Goal: Information Seeking & Learning: Understand process/instructions

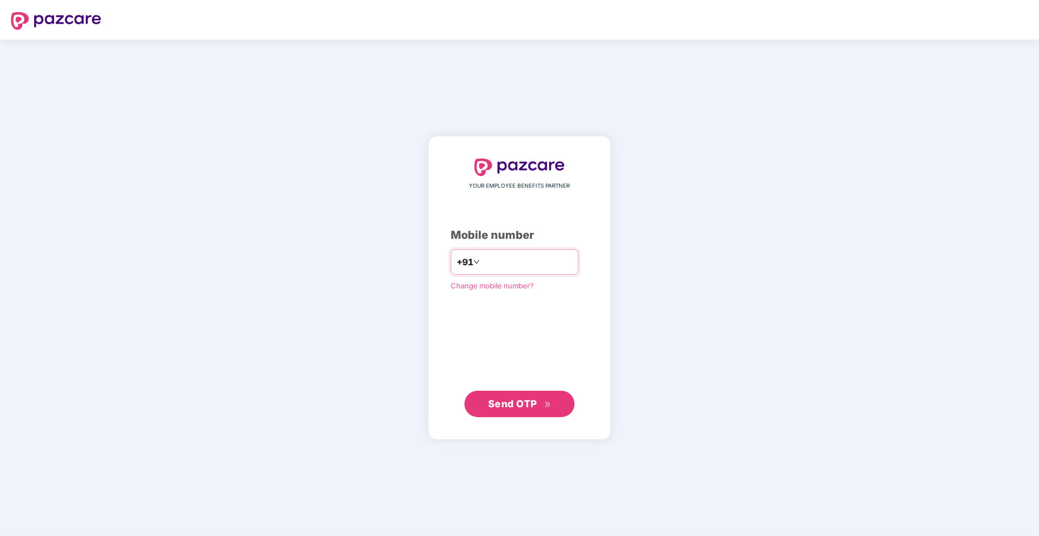
click at [506, 265] on input "number" at bounding box center [527, 262] width 90 height 18
type input "**********"
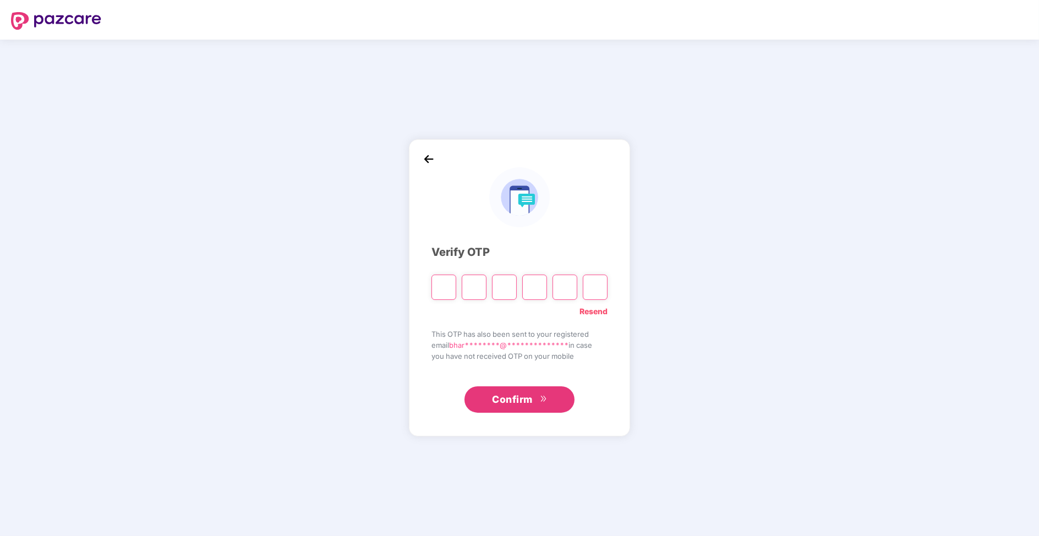
type input "*"
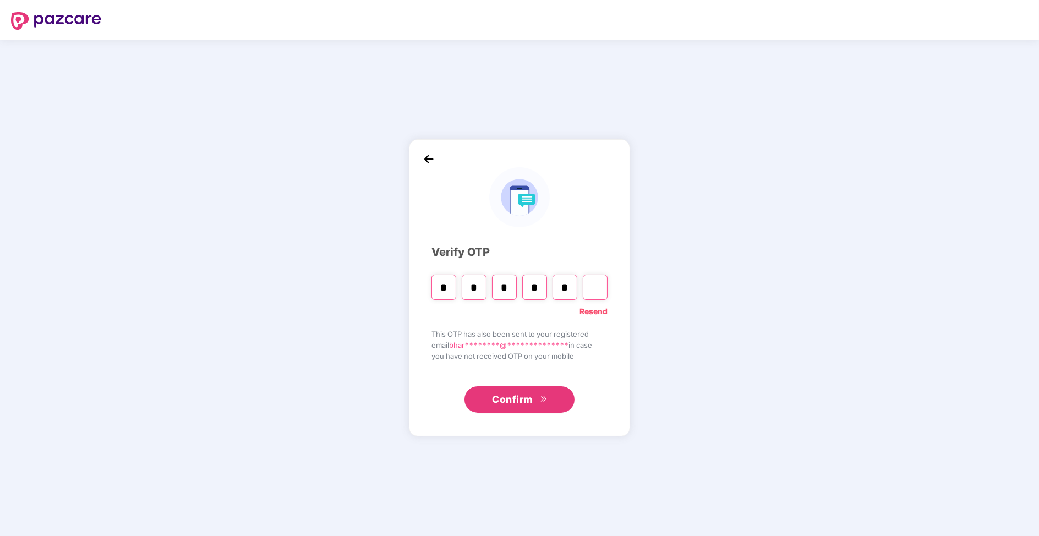
type input "*"
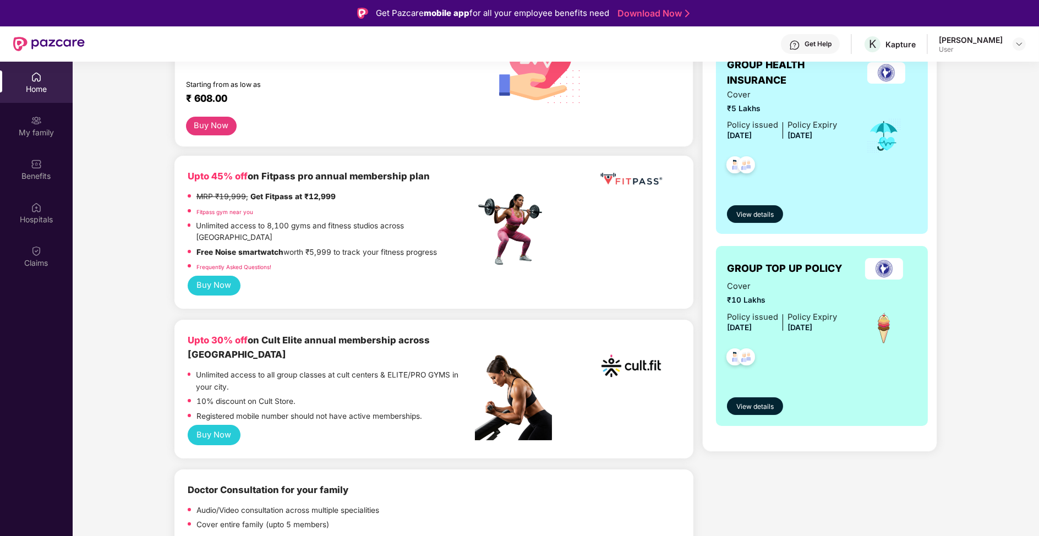
scroll to position [223, 0]
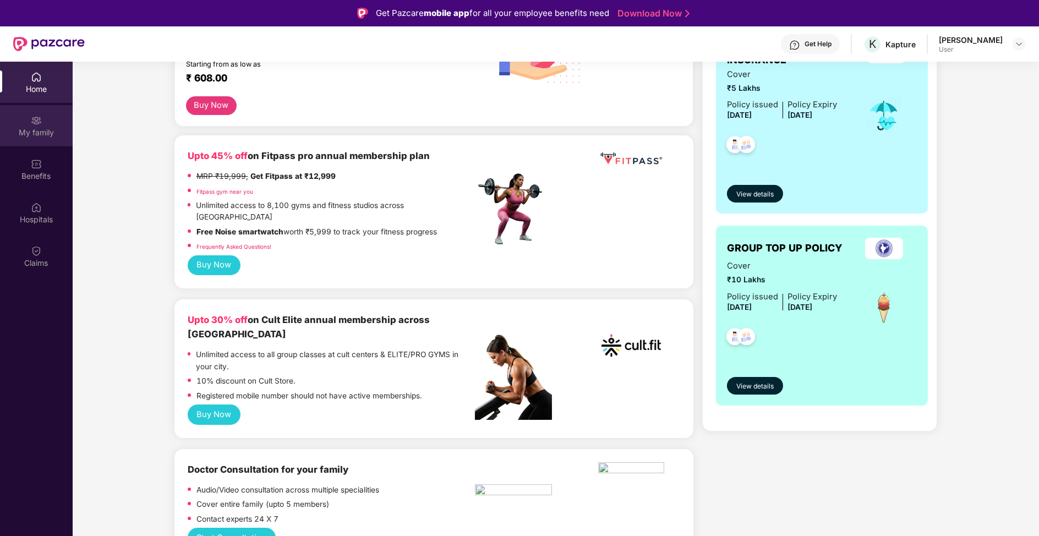
click at [41, 127] on div "My family" at bounding box center [36, 132] width 73 height 11
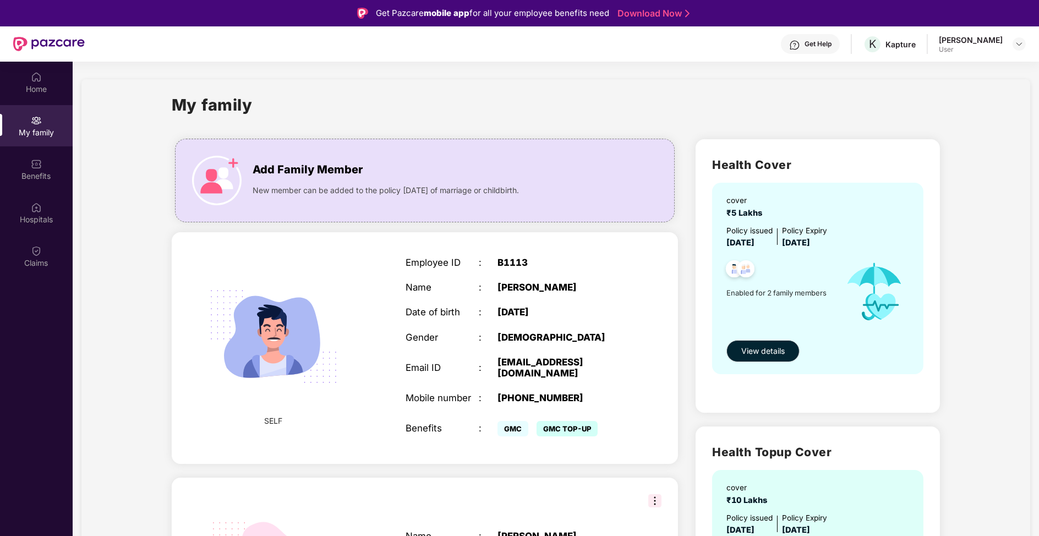
scroll to position [147, 0]
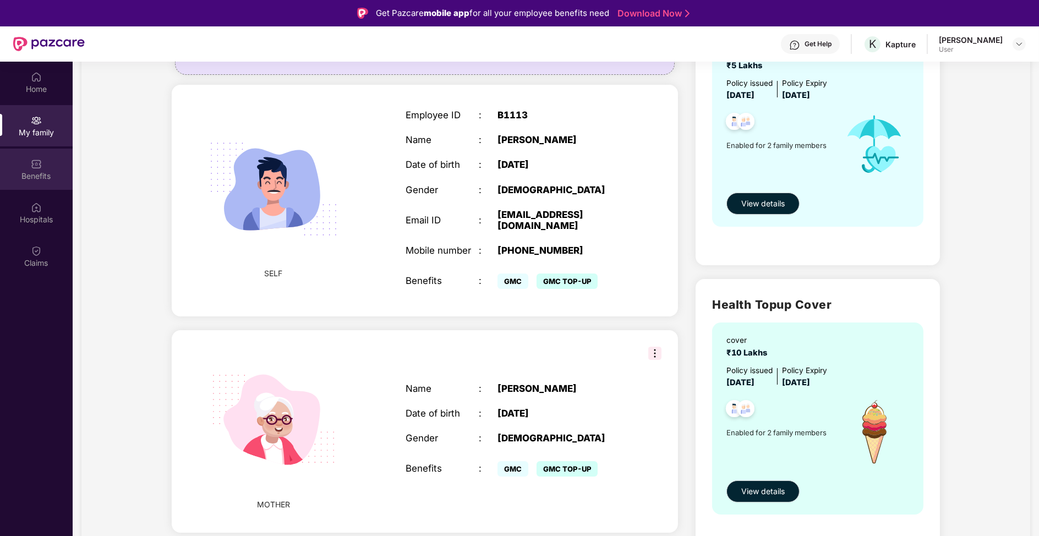
click at [32, 168] on img at bounding box center [36, 163] width 11 height 11
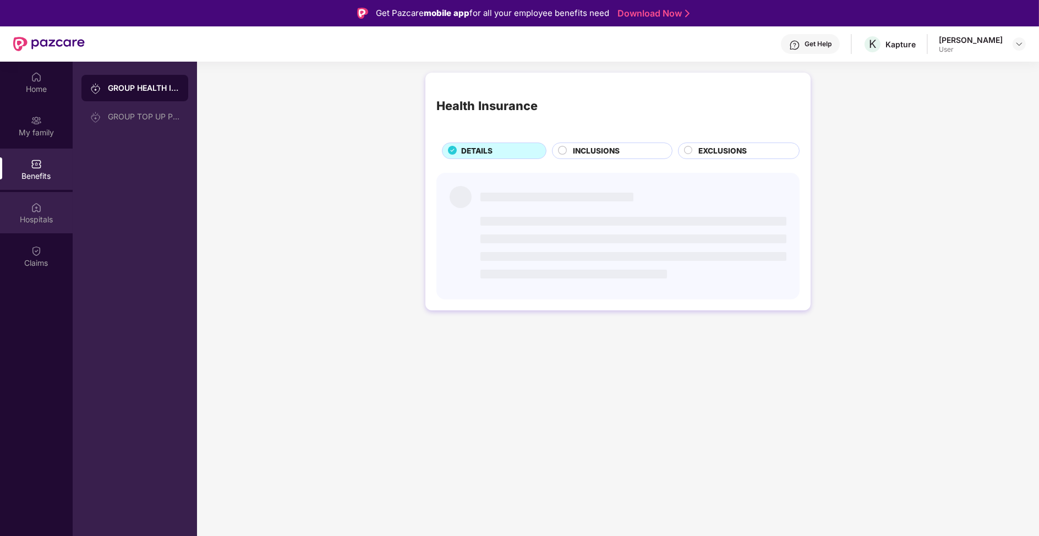
click at [51, 221] on div "Hospitals" at bounding box center [36, 219] width 73 height 11
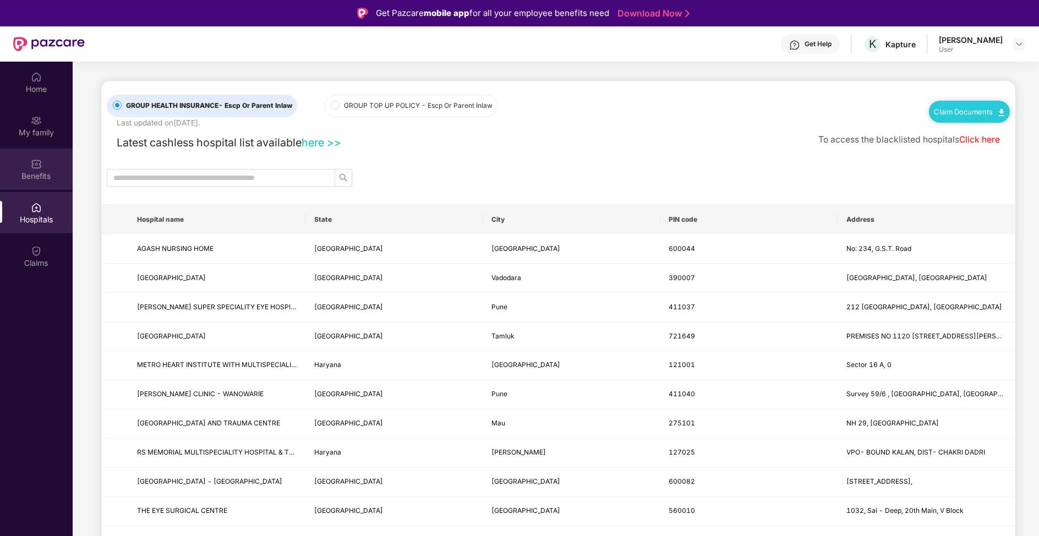
click at [67, 161] on div "Benefits" at bounding box center [36, 169] width 73 height 41
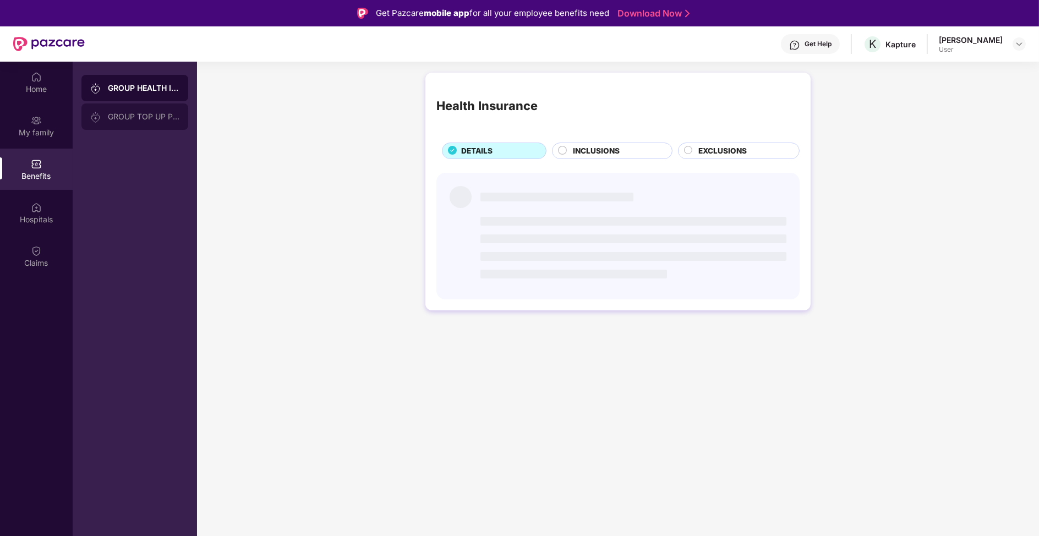
click at [126, 119] on div "GROUP TOP UP POLICY" at bounding box center [144, 116] width 72 height 9
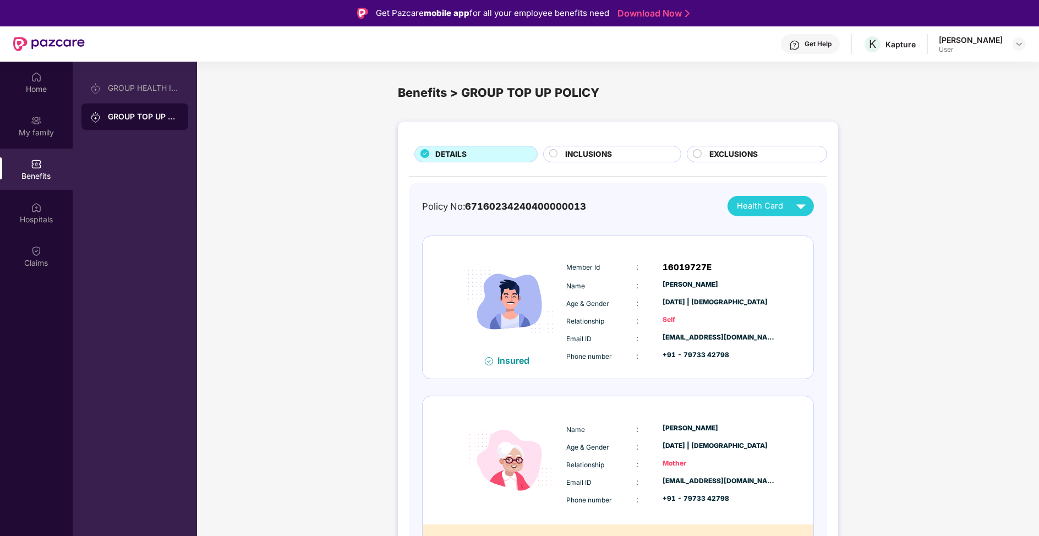
scroll to position [26, 0]
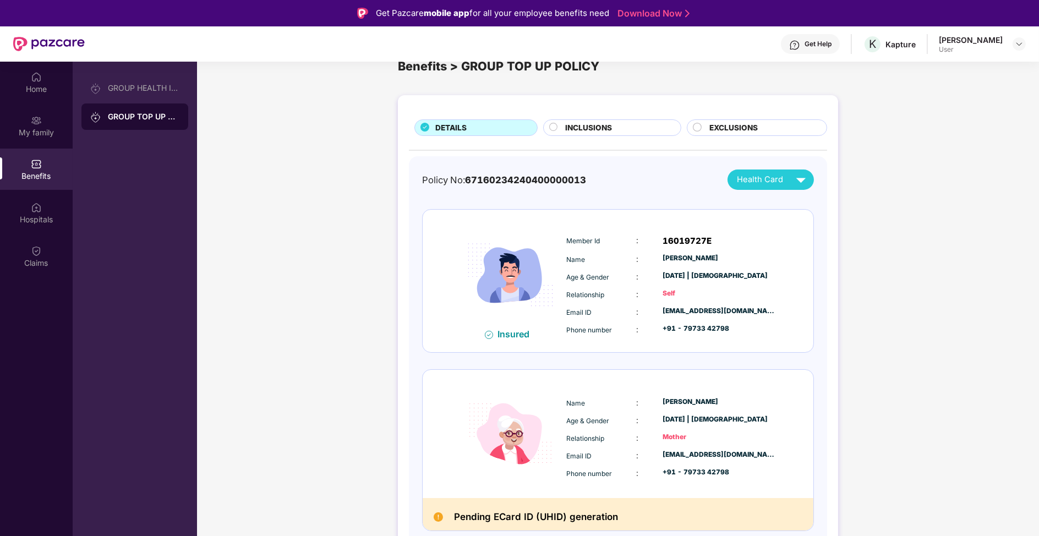
click at [51, 296] on div "Home My family Benefits Hospitals Claims" at bounding box center [36, 330] width 73 height 536
click at [40, 240] on div "Claims" at bounding box center [36, 255] width 73 height 41
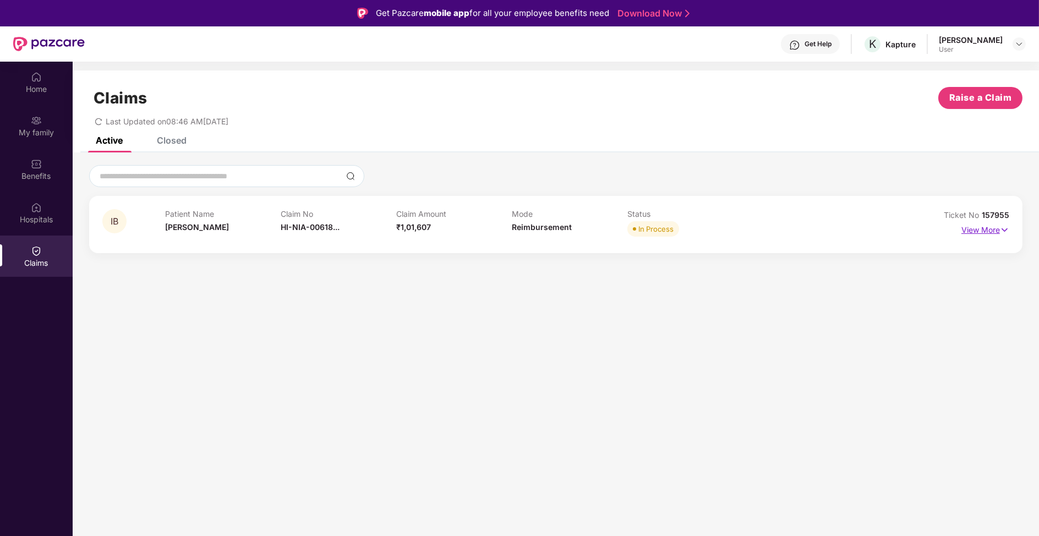
click at [987, 228] on p "View More" at bounding box center [985, 228] width 48 height 15
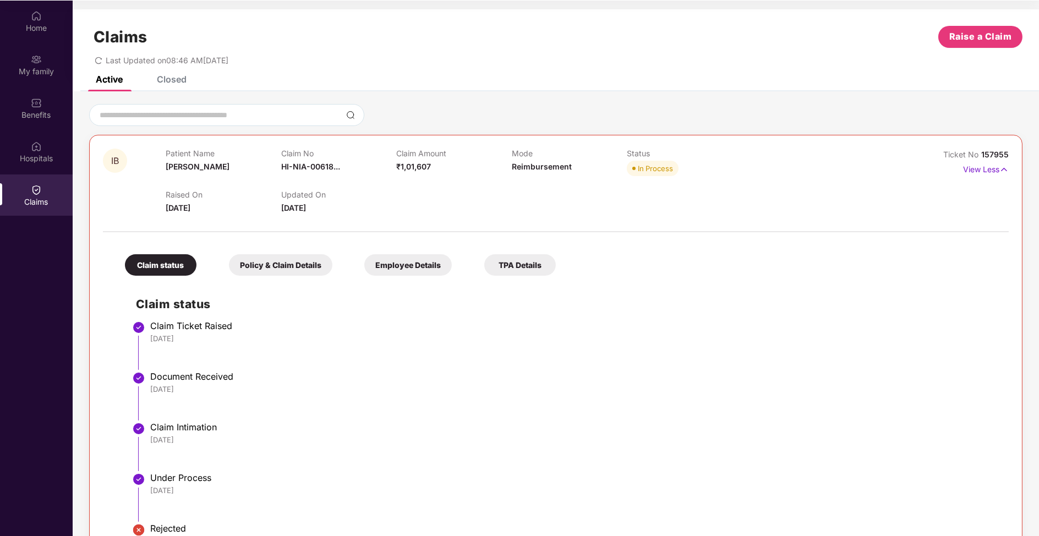
click at [310, 219] on div at bounding box center [556, 226] width 906 height 23
click at [262, 271] on div "Policy & Claim Details" at bounding box center [280, 264] width 103 height 21
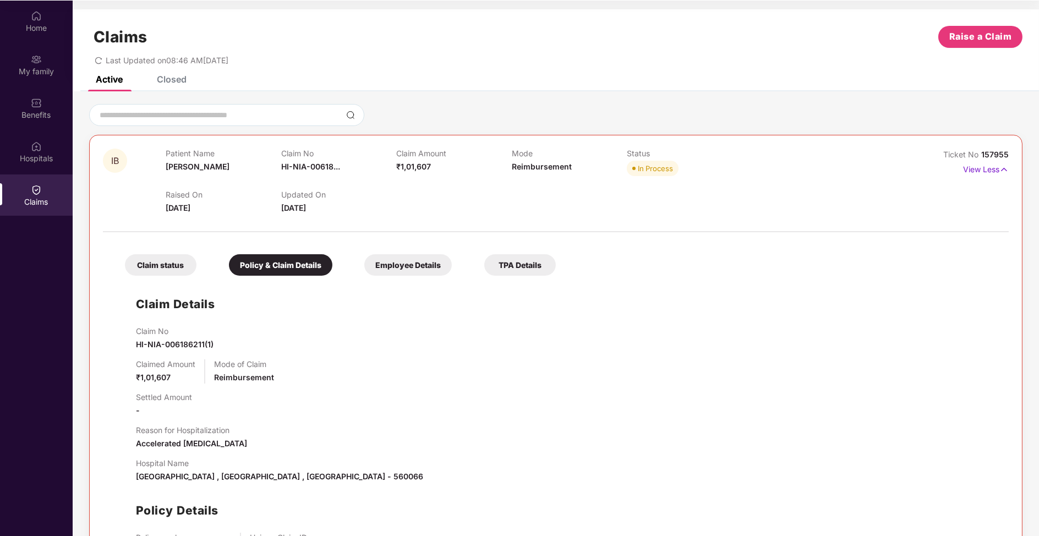
scroll to position [86, 0]
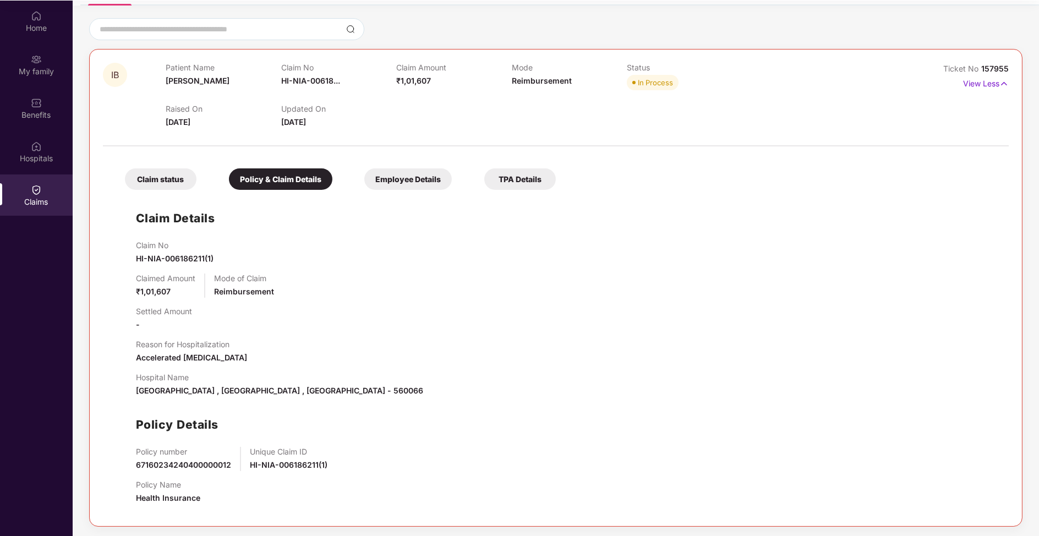
click at [420, 180] on div "Employee Details" at bounding box center [407, 178] width 87 height 21
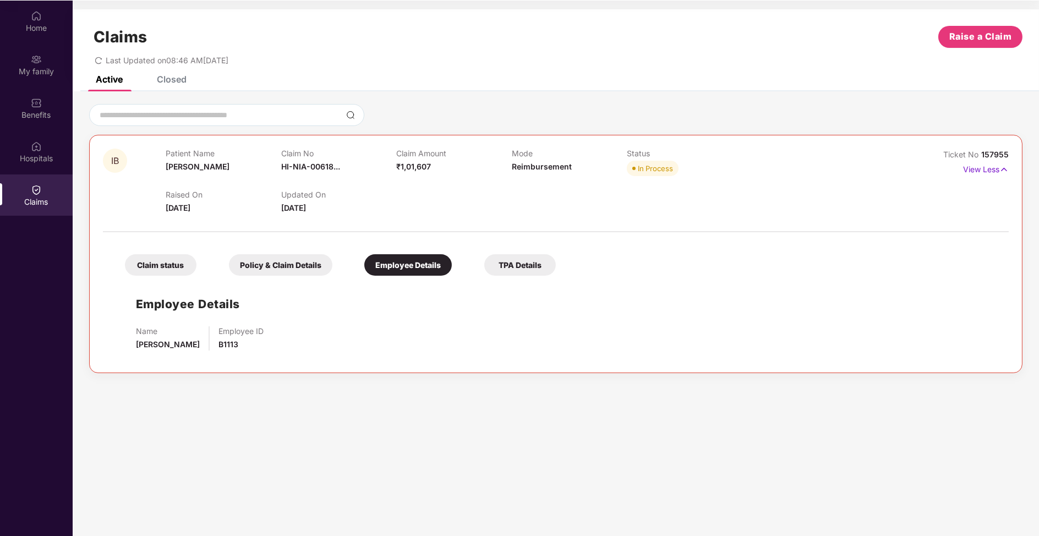
click at [300, 256] on div "Policy & Claim Details" at bounding box center [280, 264] width 103 height 21
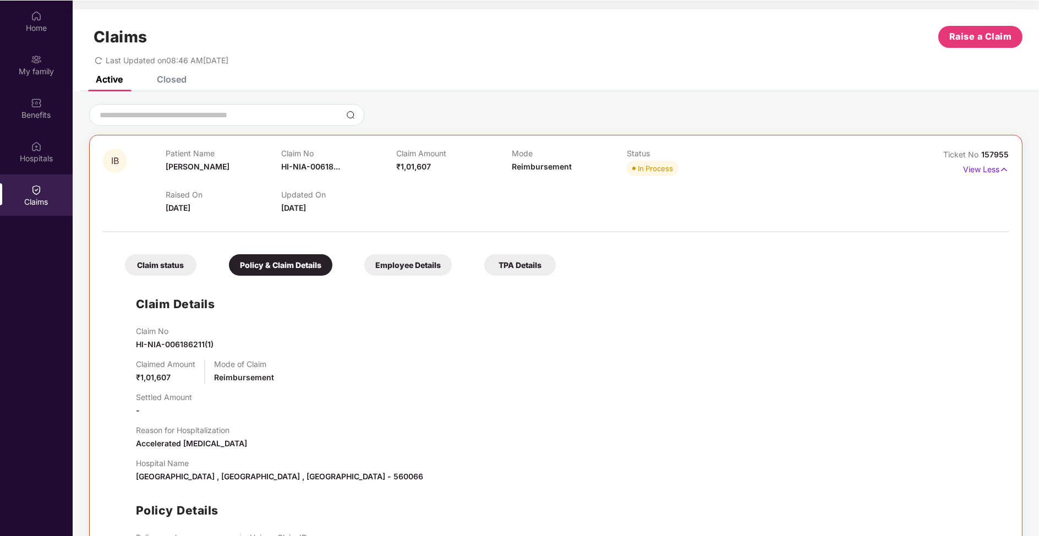
click at [525, 255] on div "TPA Details" at bounding box center [520, 264] width 72 height 21
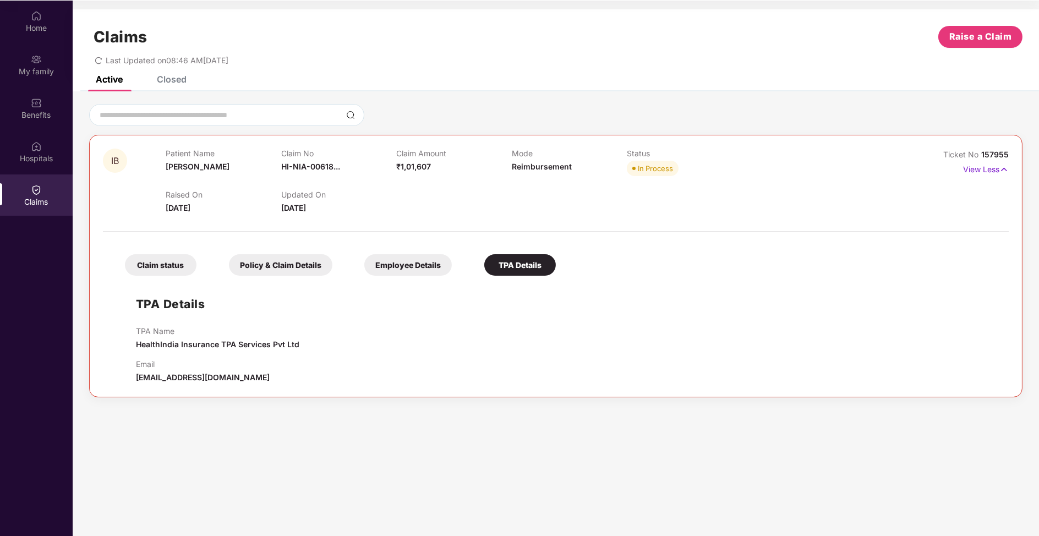
click at [164, 245] on div "Claim status Policy & Claim Details Employee Details TPA Details" at bounding box center [335, 259] width 442 height 32
click at [160, 265] on div "Claim status" at bounding box center [161, 264] width 72 height 21
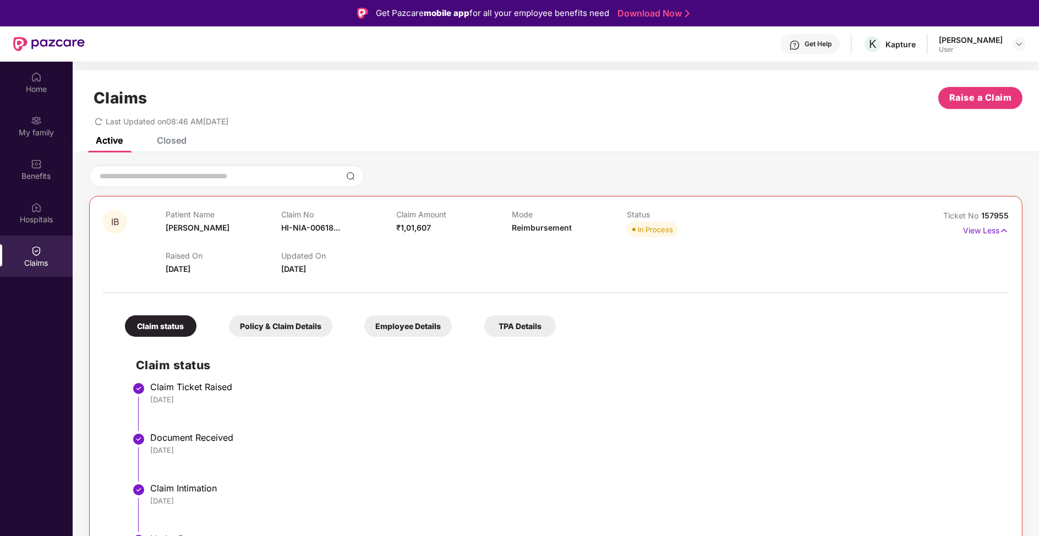
click at [164, 143] on div "Closed" at bounding box center [172, 140] width 30 height 11
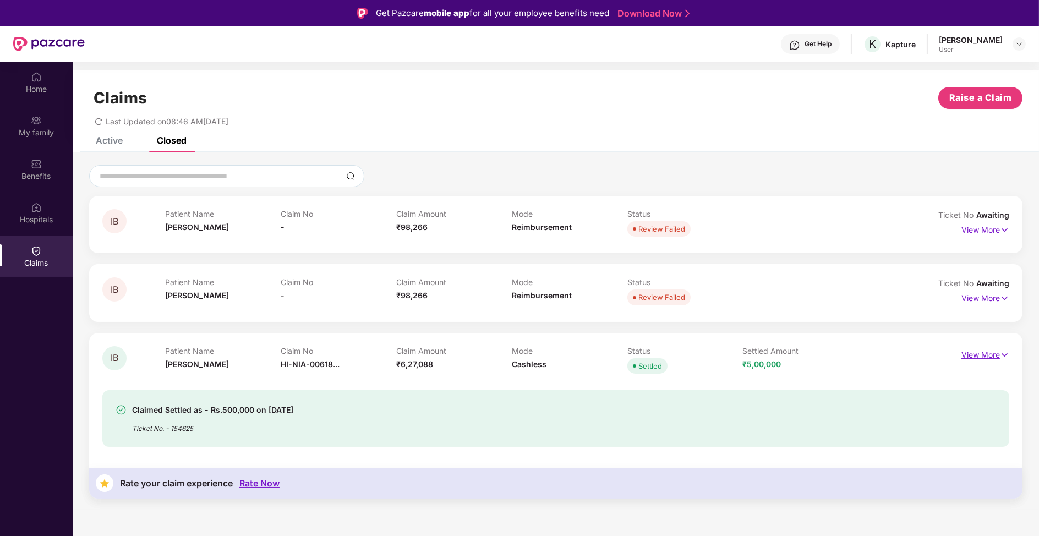
click at [974, 347] on p "View More" at bounding box center [985, 353] width 48 height 15
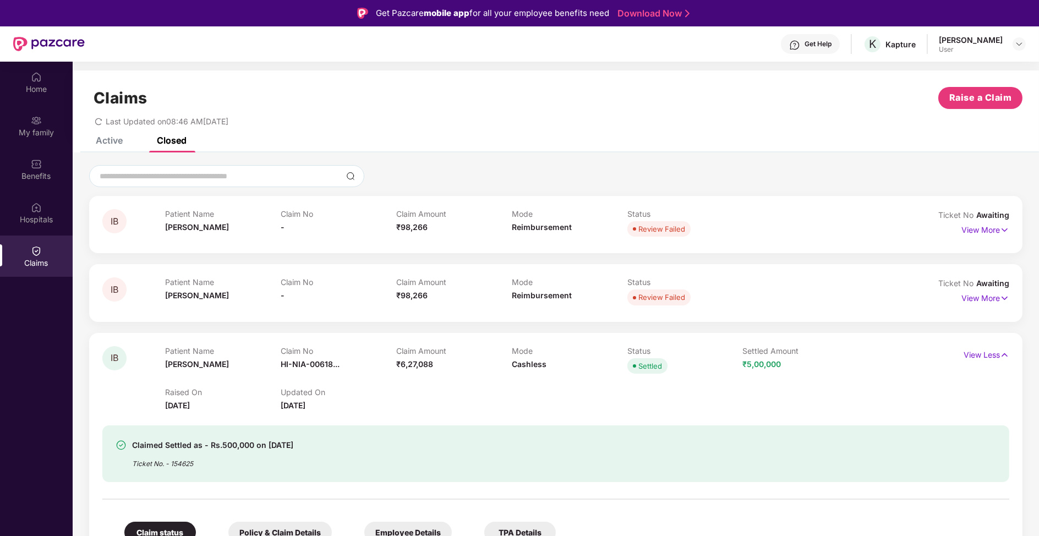
click at [963, 284] on span "Ticket No" at bounding box center [957, 282] width 38 height 9
click at [962, 295] on p "View More" at bounding box center [985, 296] width 48 height 15
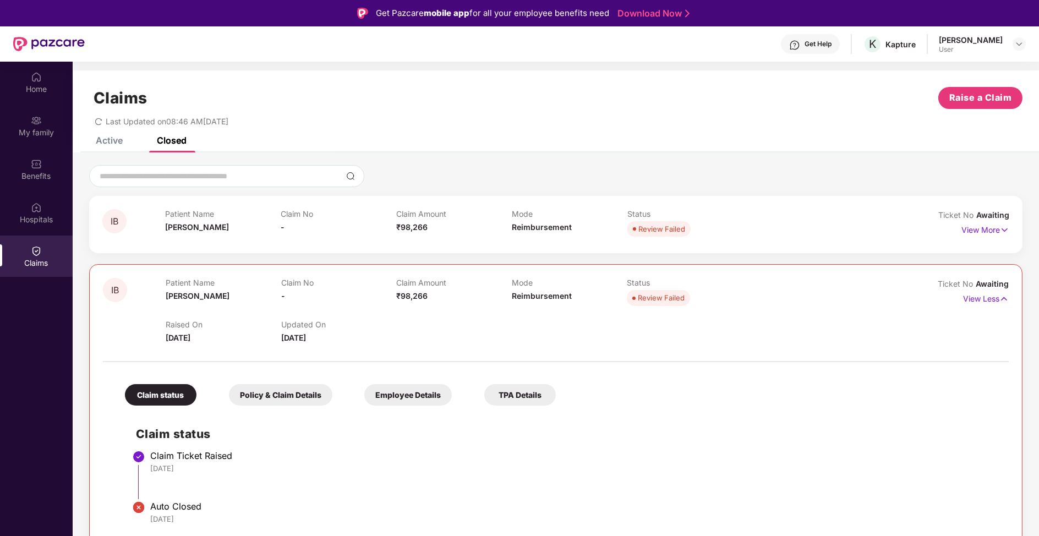
click at [983, 236] on div "View More" at bounding box center [985, 230] width 48 height 18
click at [3, 192] on div "Hospitals" at bounding box center [36, 212] width 73 height 41
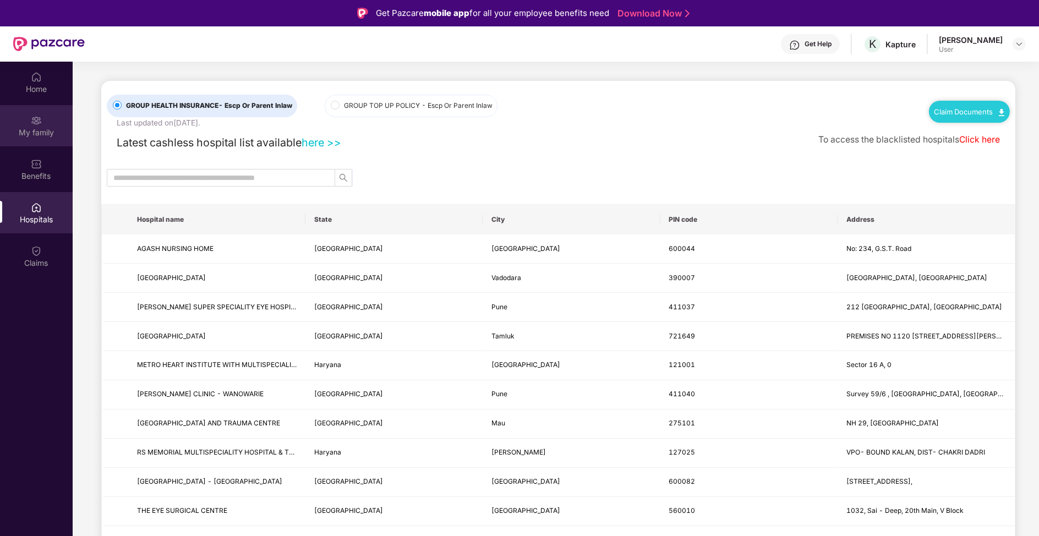
click at [39, 145] on div "My family" at bounding box center [36, 125] width 73 height 41
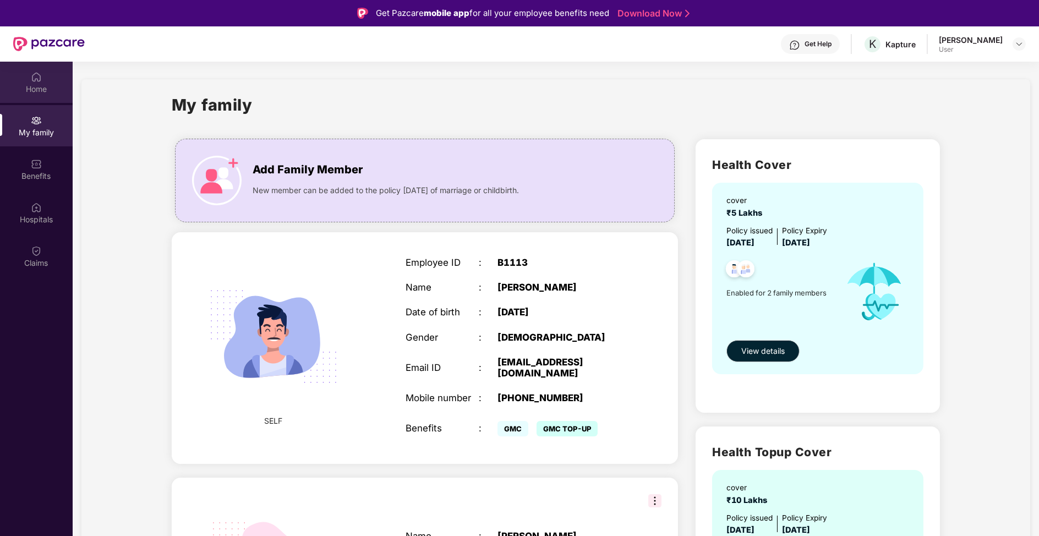
click at [17, 80] on div "Home" at bounding box center [36, 82] width 73 height 41
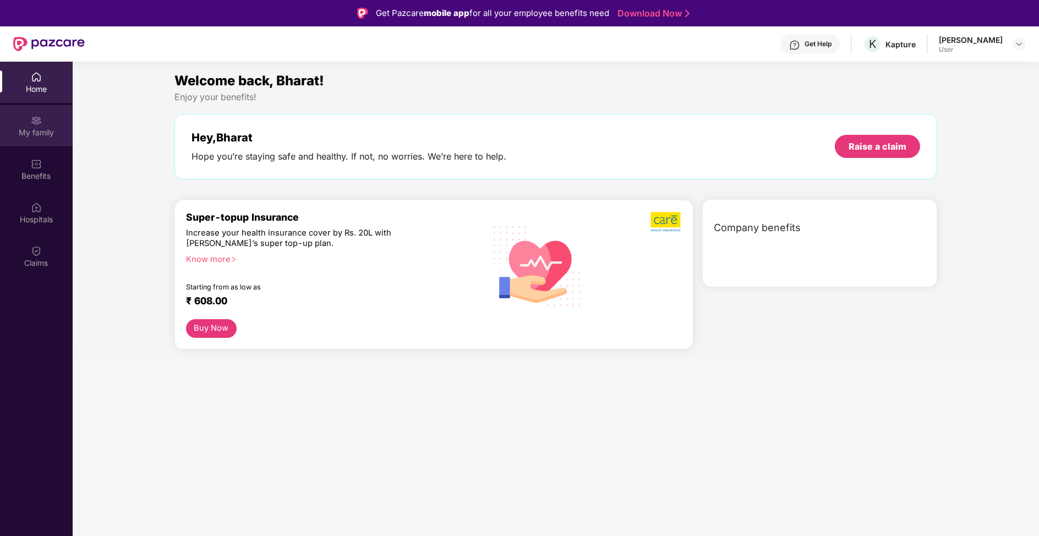
click at [70, 137] on div "My family" at bounding box center [36, 132] width 73 height 11
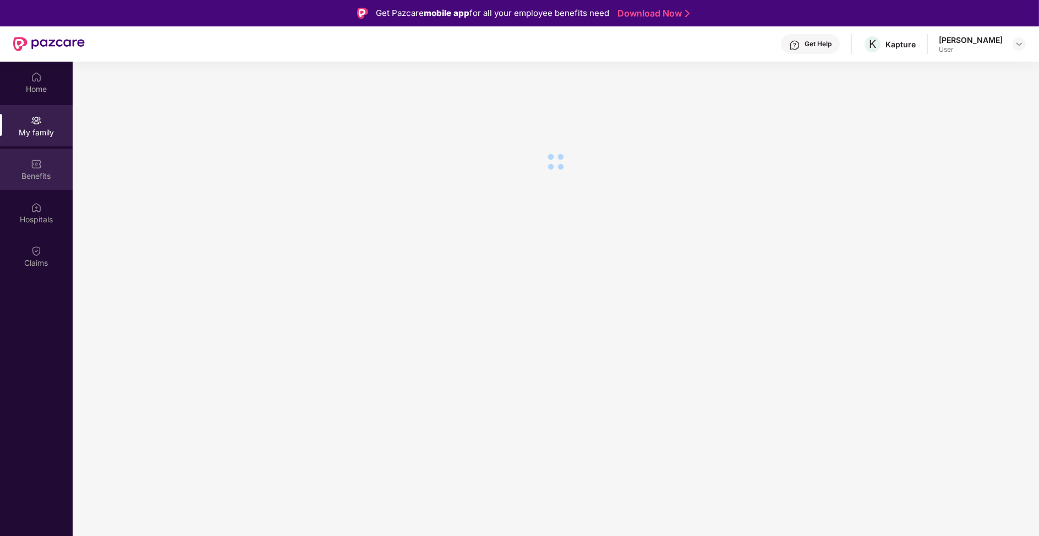
click at [19, 180] on div "Benefits" at bounding box center [36, 176] width 73 height 11
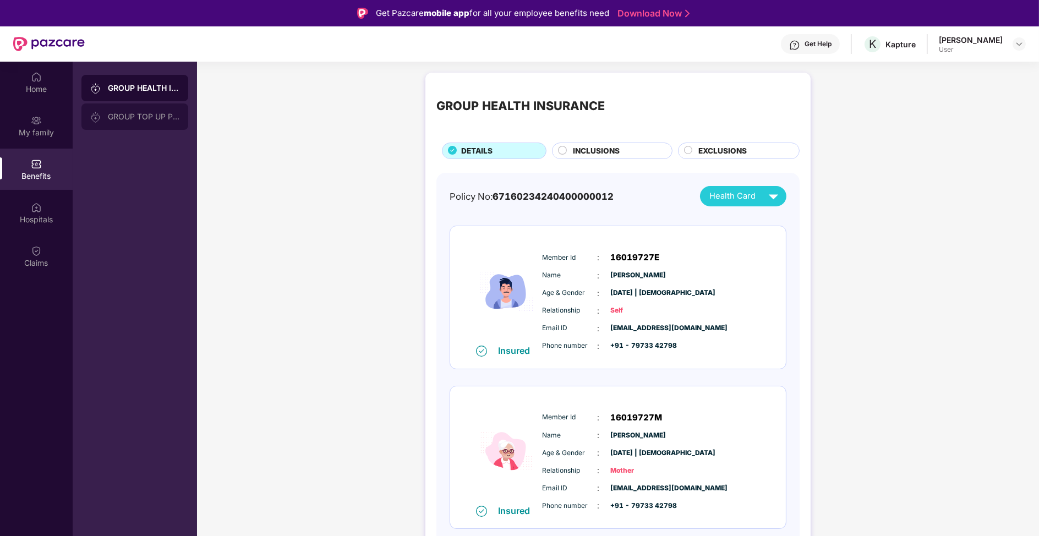
click at [123, 125] on div "GROUP TOP UP POLICY" at bounding box center [134, 116] width 107 height 26
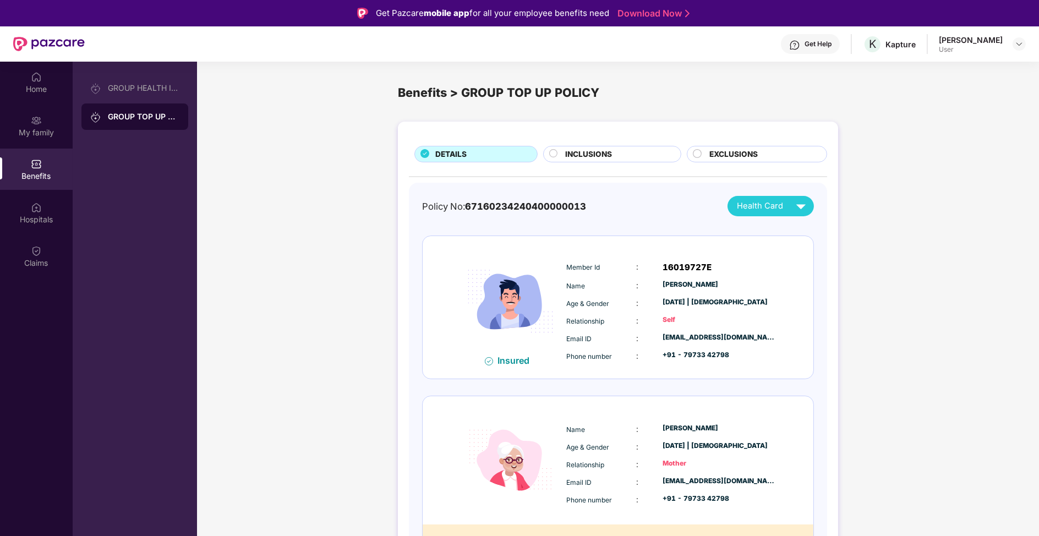
scroll to position [26, 0]
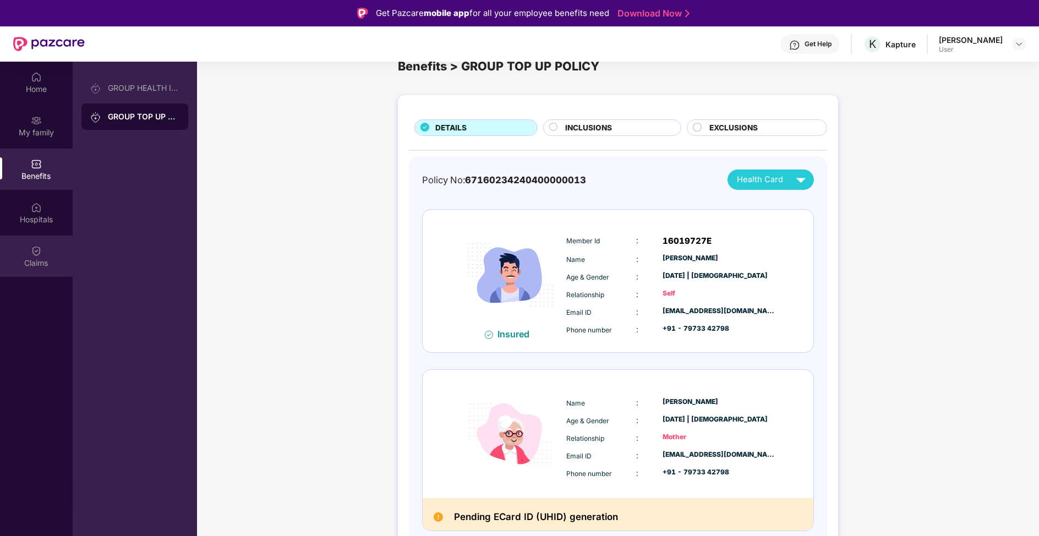
click at [35, 235] on div "Claims" at bounding box center [36, 255] width 73 height 41
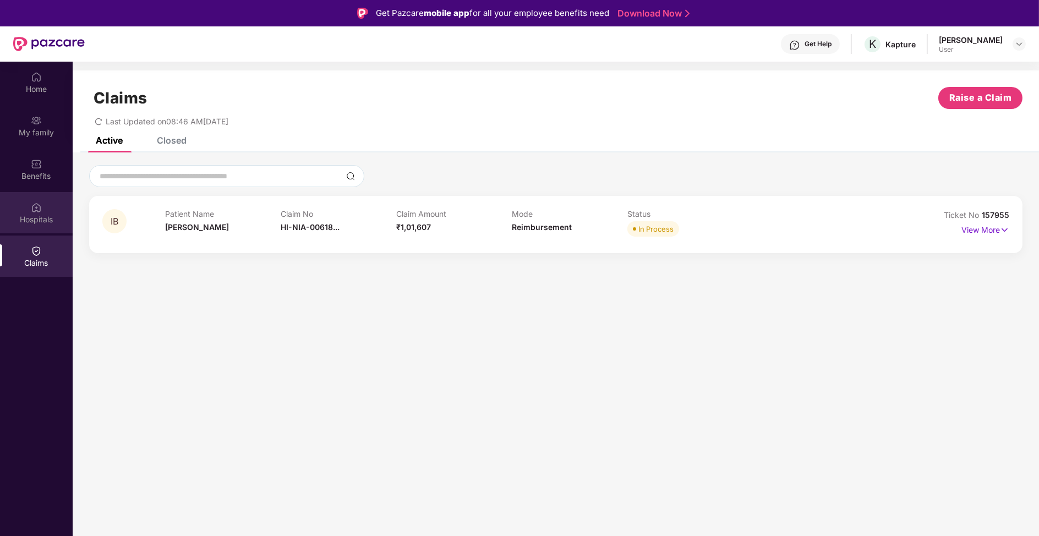
click at [37, 229] on div "Hospitals" at bounding box center [36, 212] width 73 height 41
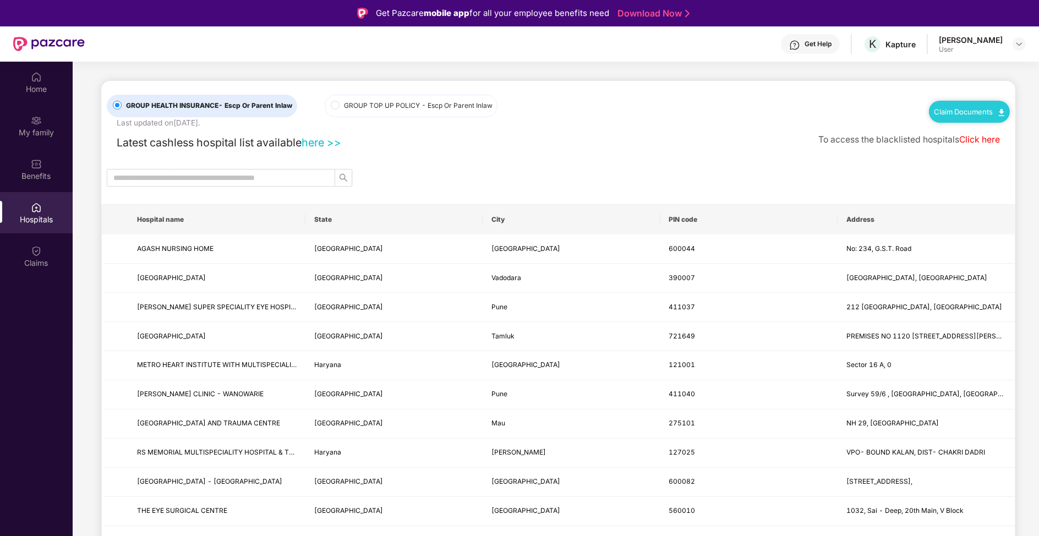
click at [411, 116] on div "GROUP HEALTH INSURANCE - Escp Or Parent Inlaw Last updated on [DATE] . GROUP TO…" at bounding box center [316, 105] width 418 height 48
click at [424, 98] on label "GROUP TOP UP POLICY - Escp Or Parent Inlaw" at bounding box center [411, 106] width 173 height 23
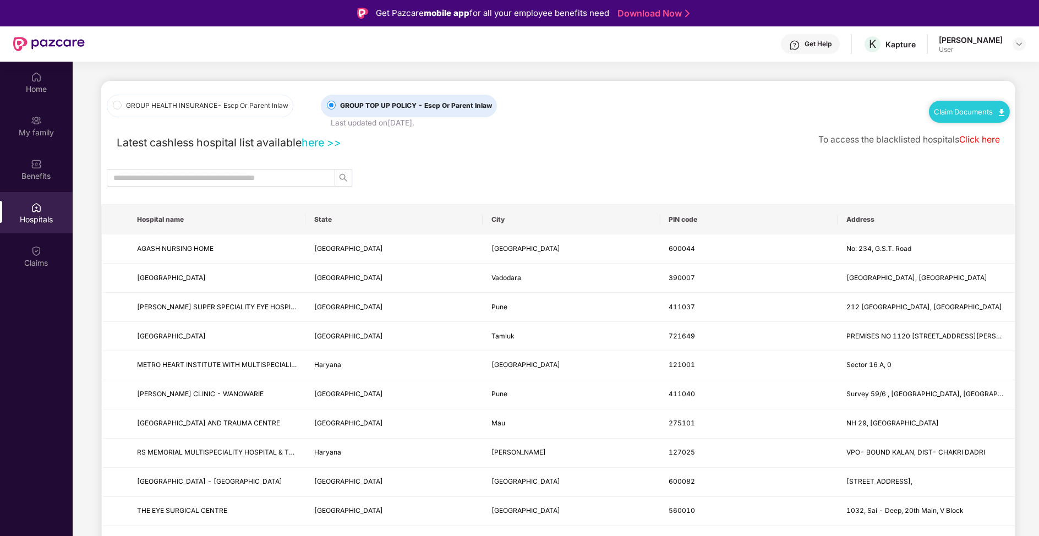
click at [986, 98] on div "Claim Documents" at bounding box center [969, 105] width 81 height 36
click at [979, 113] on link "Claim Documents" at bounding box center [969, 111] width 70 height 9
click at [995, 156] on link "Claim Process" at bounding box center [973, 153] width 72 height 24
click at [67, 194] on div "Hospitals" at bounding box center [36, 212] width 73 height 41
click at [39, 167] on img at bounding box center [36, 163] width 11 height 11
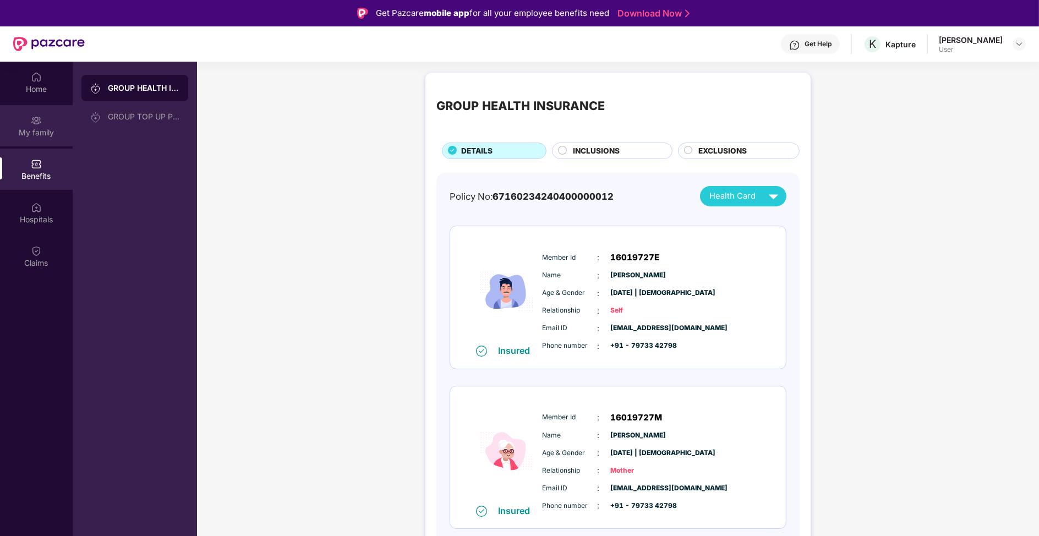
click at [61, 106] on div "My family" at bounding box center [36, 125] width 73 height 41
